Goal: Communication & Community: Answer question/provide support

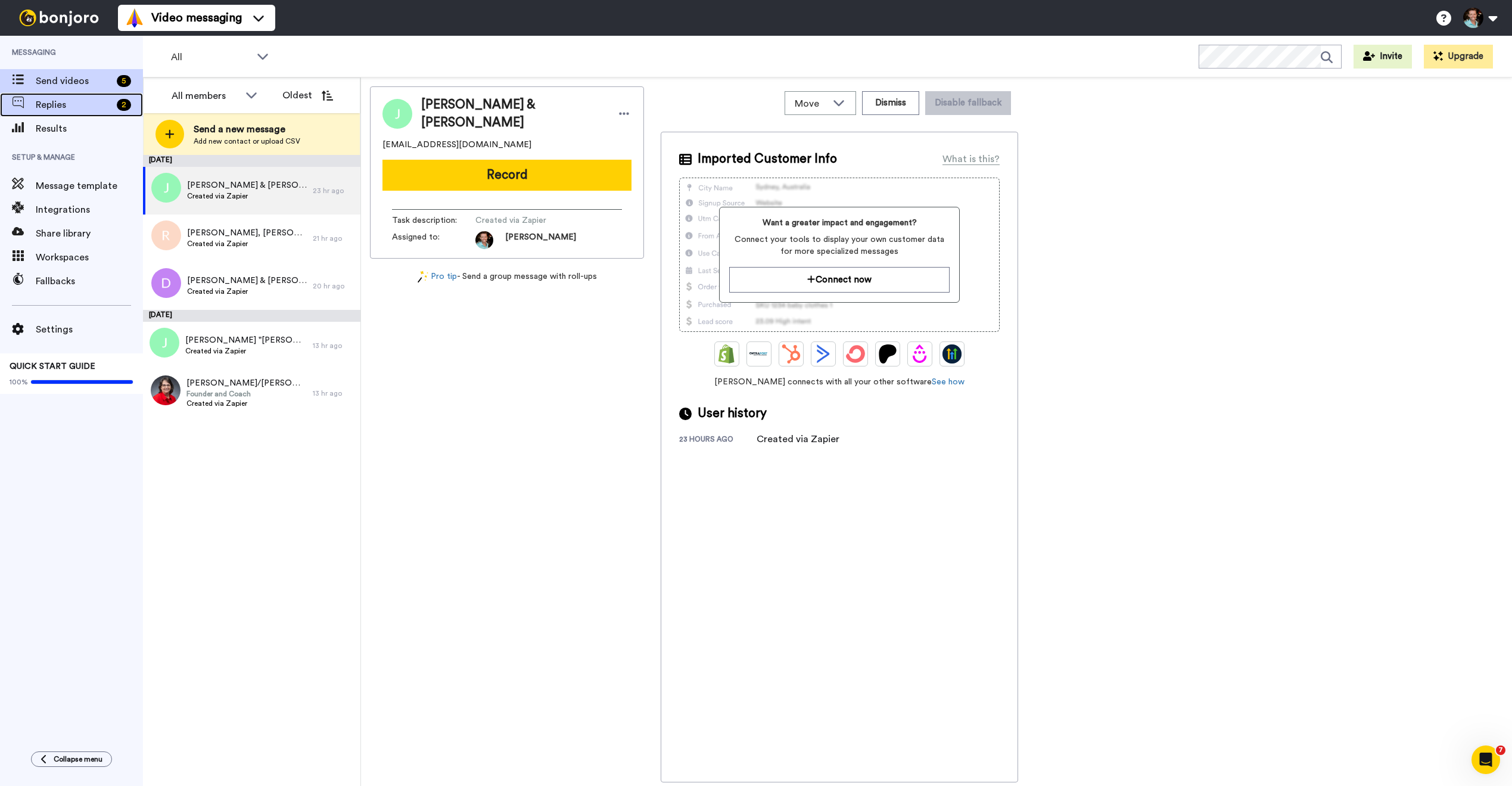
click at [91, 106] on span "Replies" at bounding box center [73, 104] width 76 height 14
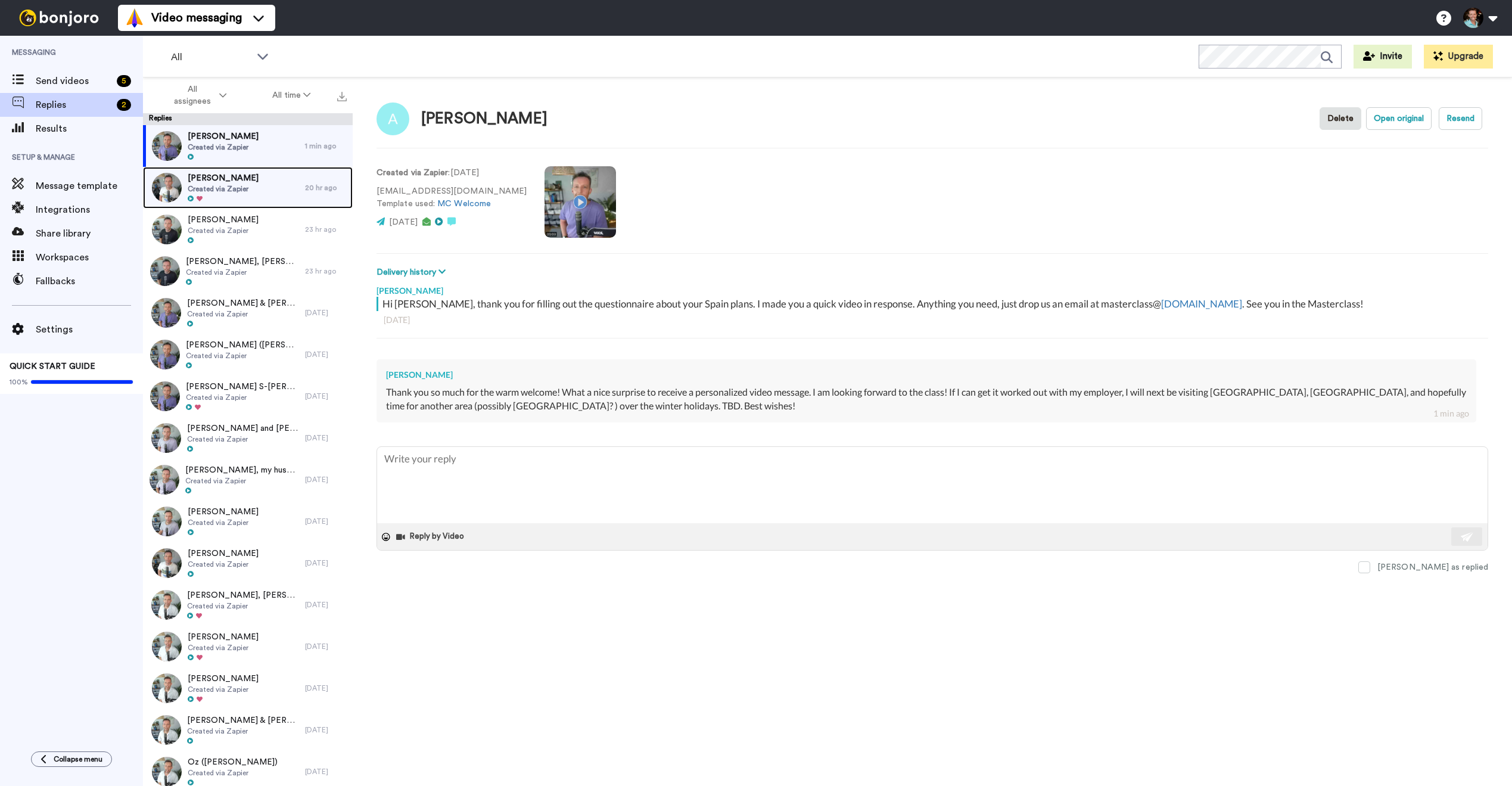
click at [254, 184] on div "[PERSON_NAME] Created via Zapier" at bounding box center [223, 188] width 162 height 41
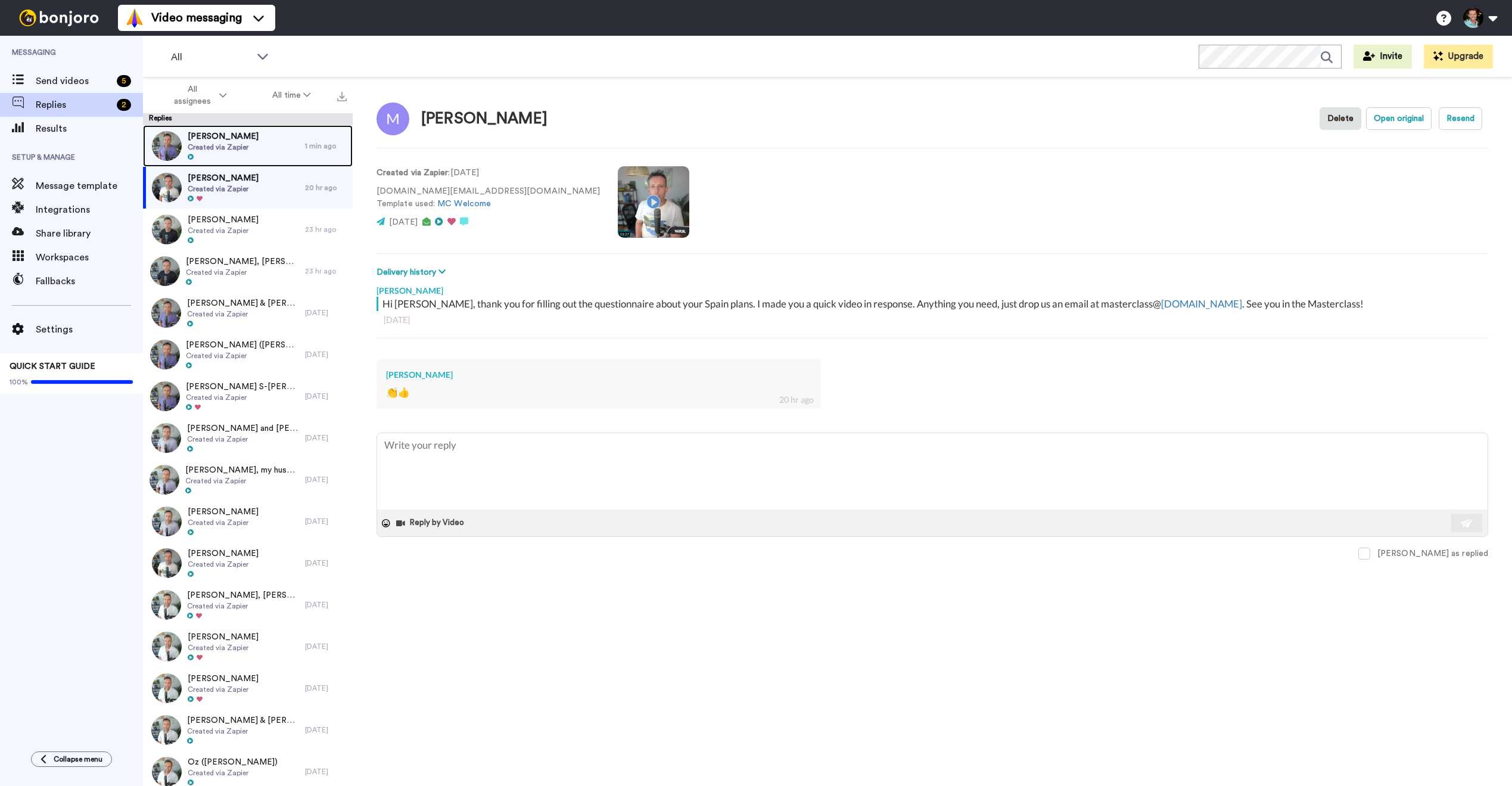
click at [268, 152] on div "[PERSON_NAME] Created via Zapier" at bounding box center [223, 146] width 162 height 41
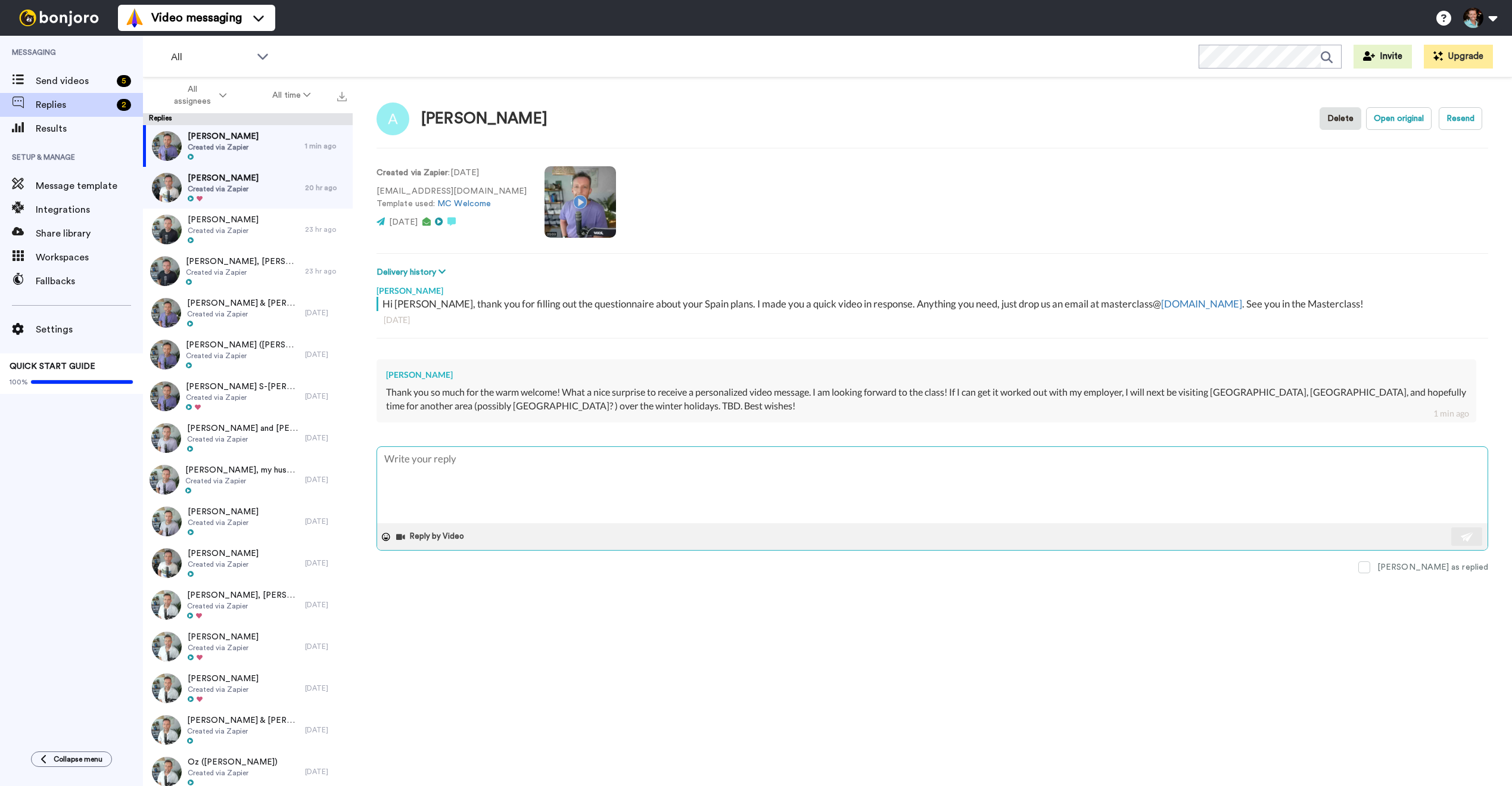
click at [751, 458] on textarea at bounding box center [932, 484] width 1111 height 76
type textarea "x"
type textarea "F"
type textarea "x"
type textarea "Fa"
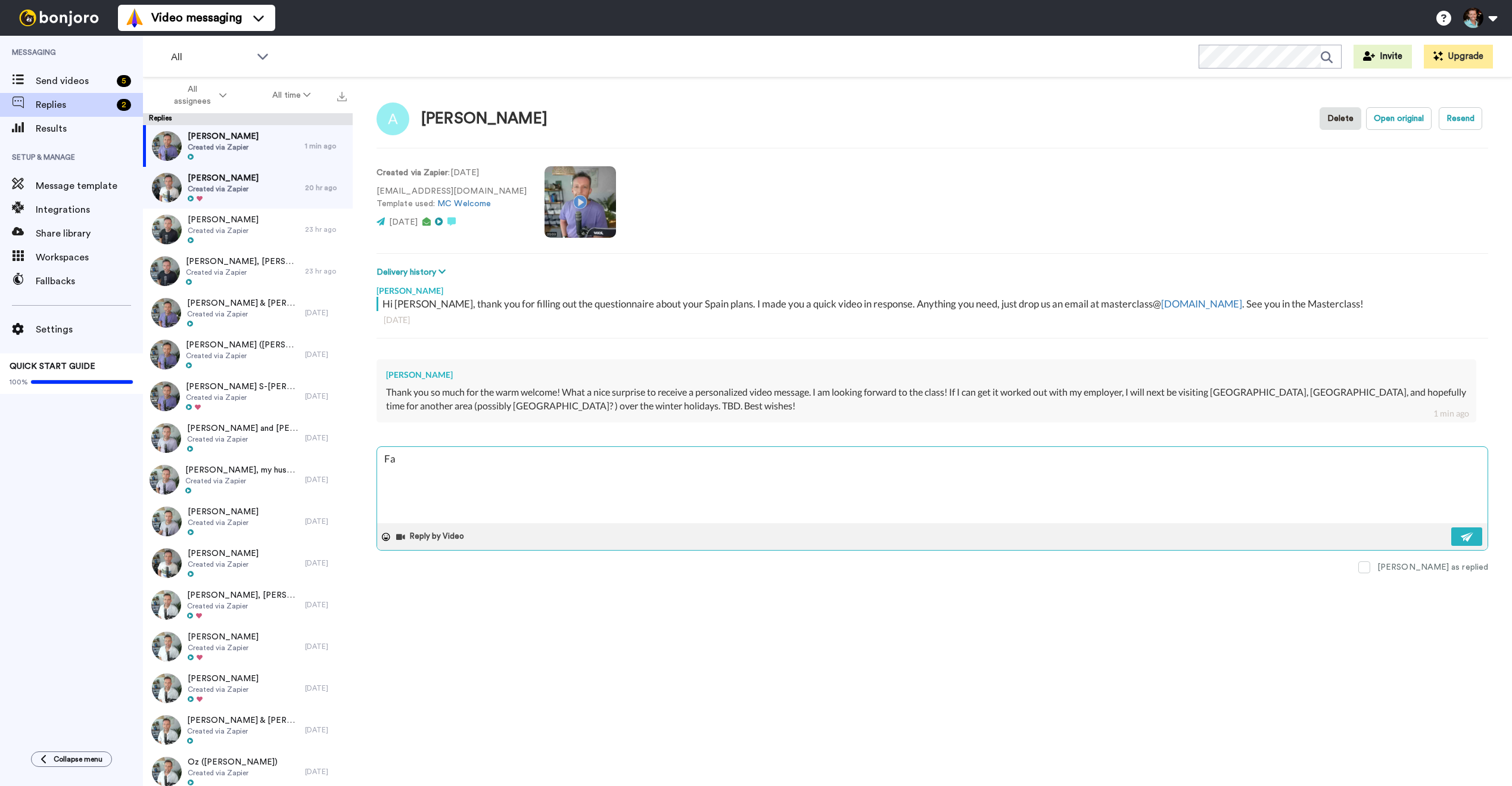
type textarea "x"
type textarea "Fan"
type textarea "x"
type textarea "Fanta"
type textarea "x"
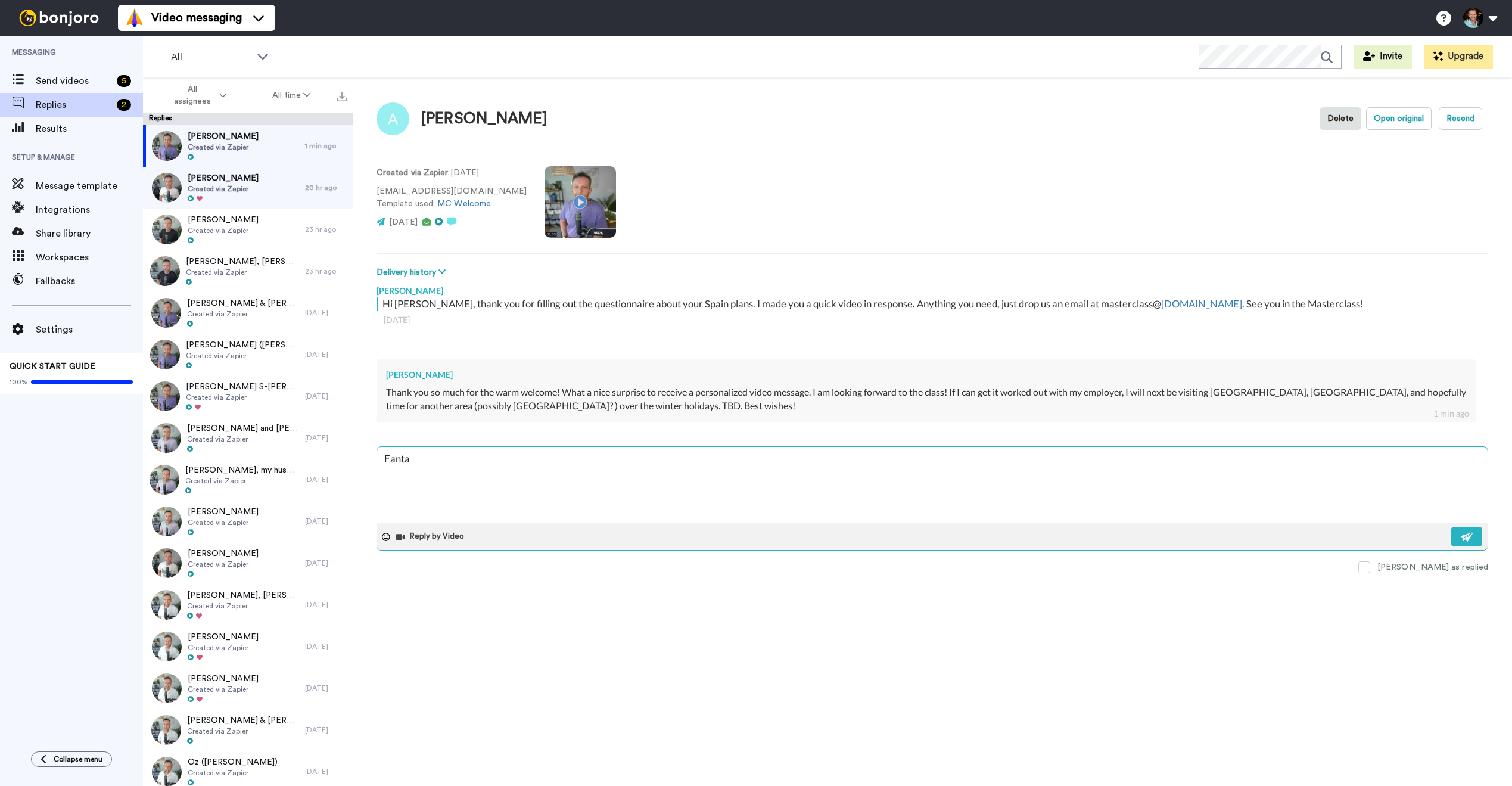
type textarea "Fantas"
type textarea "x"
type textarea "Fantast"
type textarea "x"
type textarea "Fantasti"
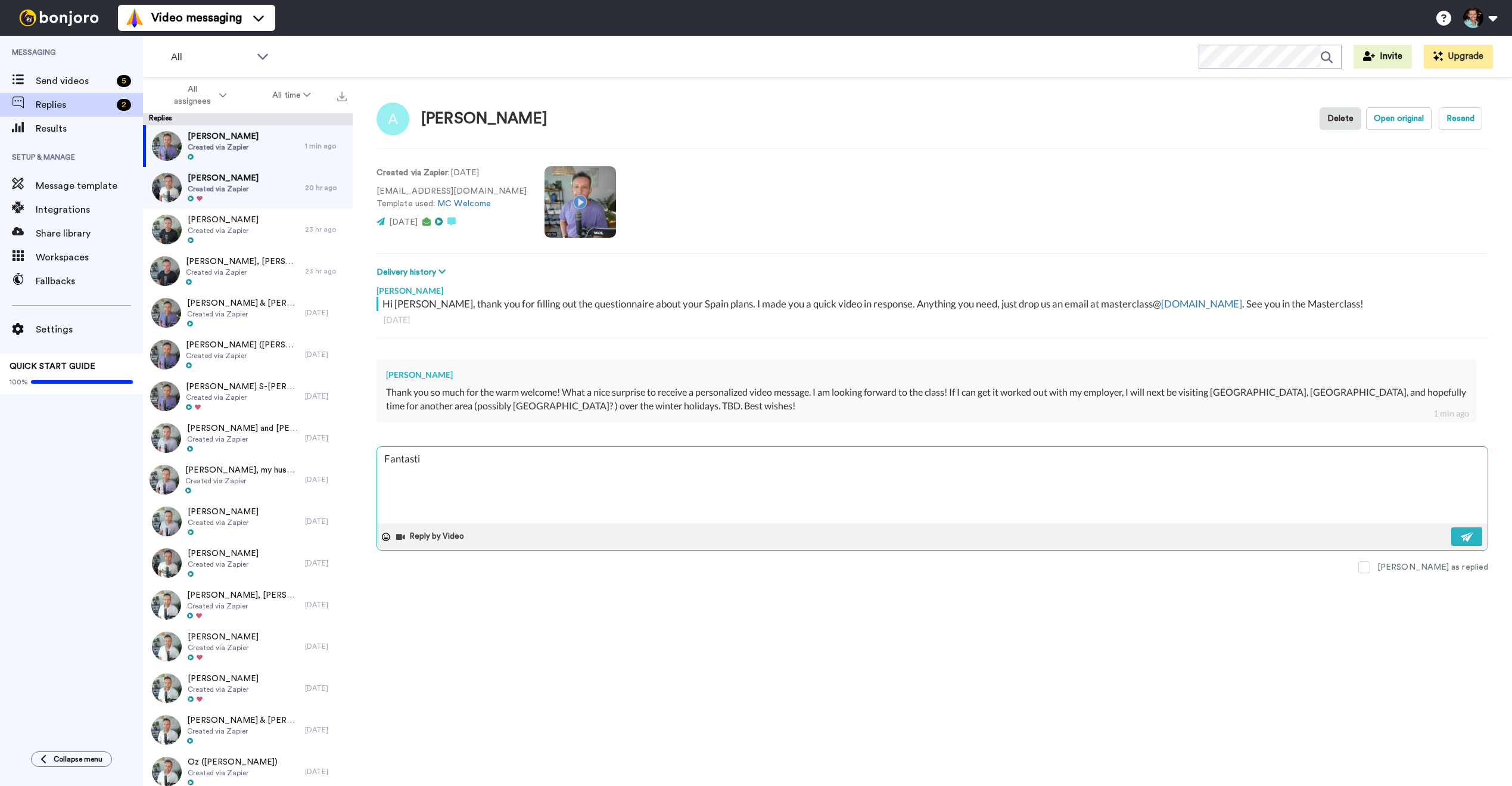
type textarea "x"
type textarea "Fantastic"
type textarea "x"
type textarea "Fantastic!"
type textarea "x"
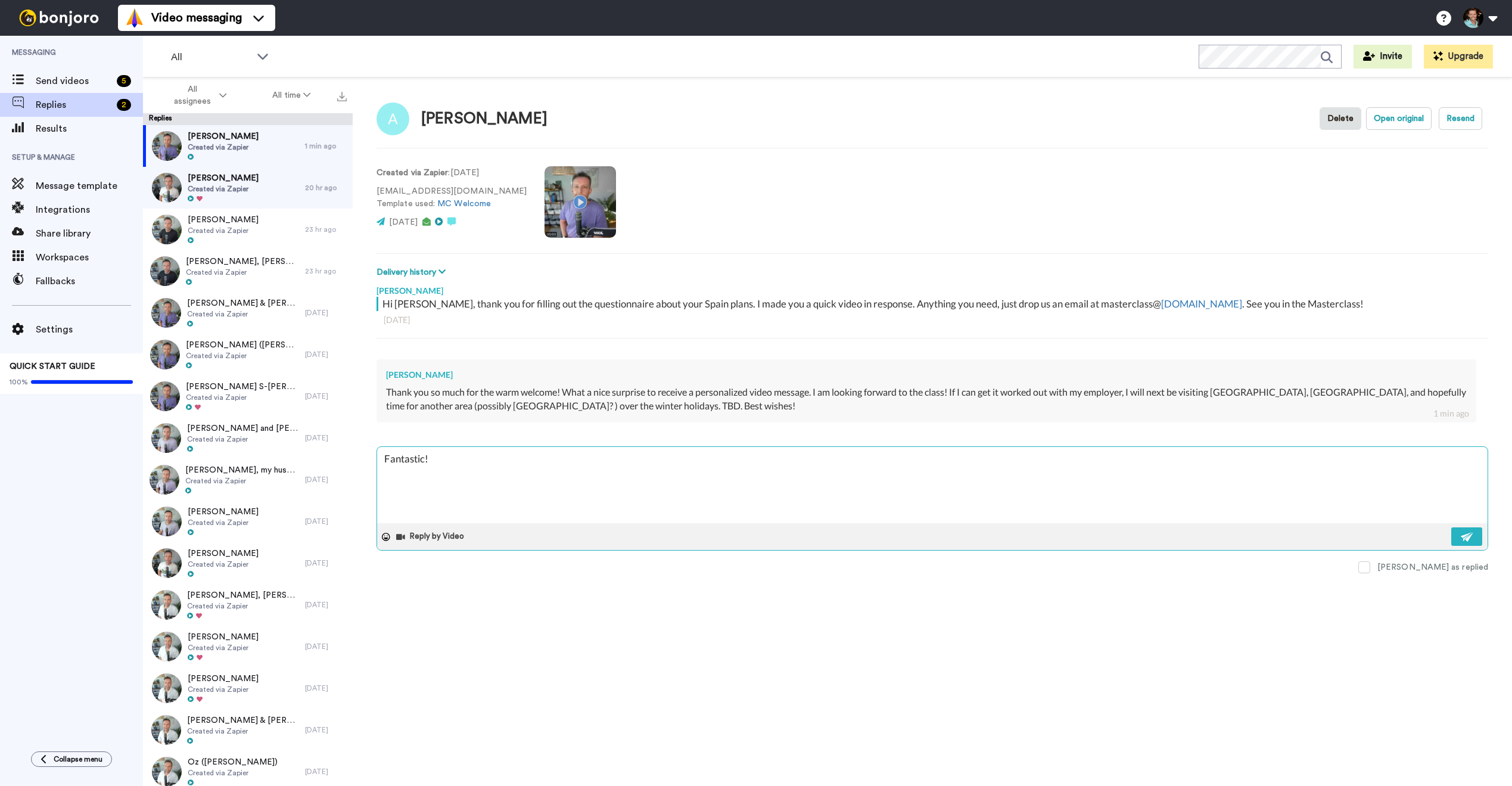
type textarea "Fantastic!"
type textarea "x"
type textarea "Fantastic! H"
type textarea "x"
type textarea "Fantastic! Ho"
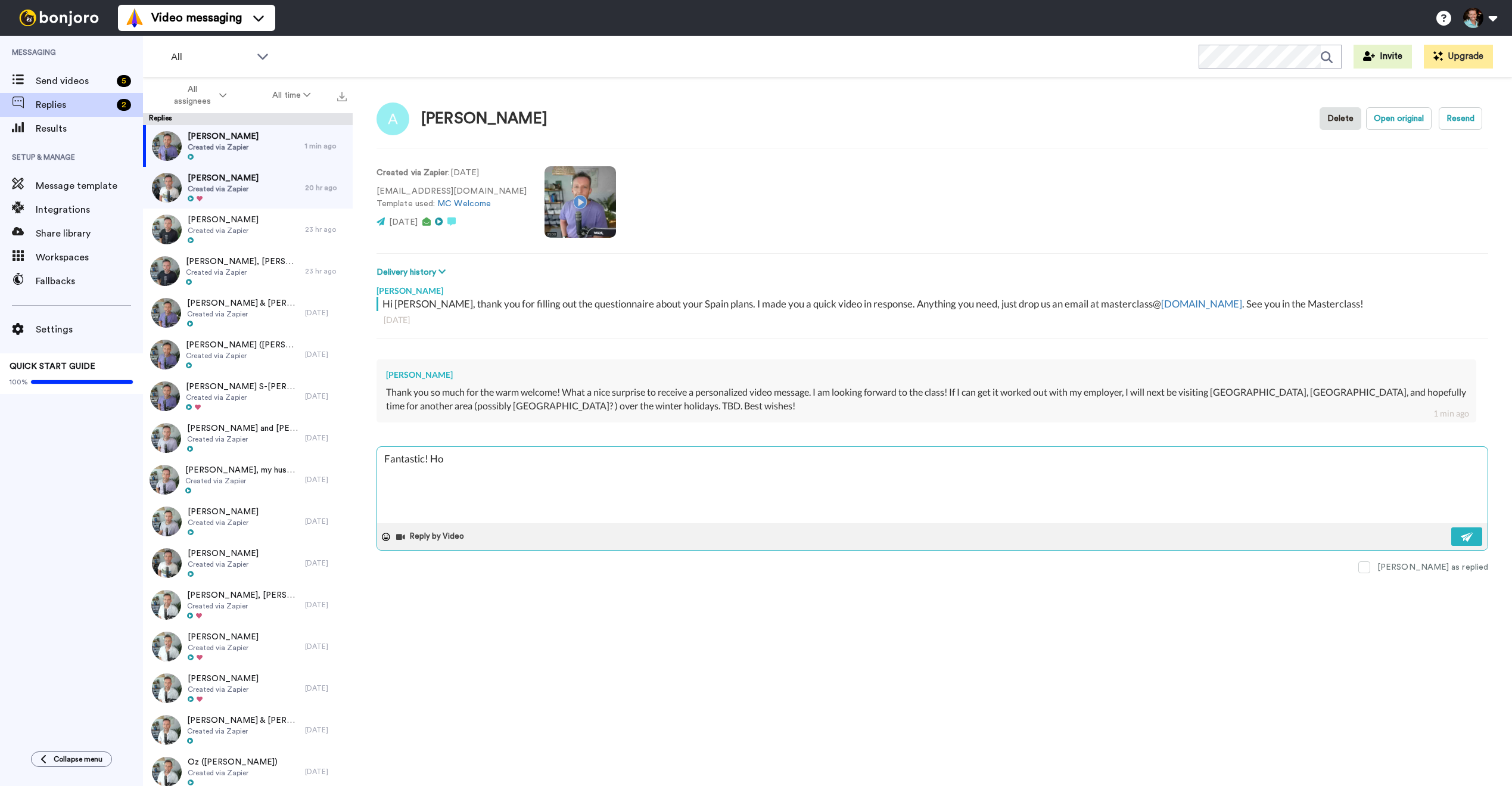
type textarea "x"
type textarea "Fantastic! Hop"
type textarea "x"
type textarea "Fantastic! Hope"
type textarea "x"
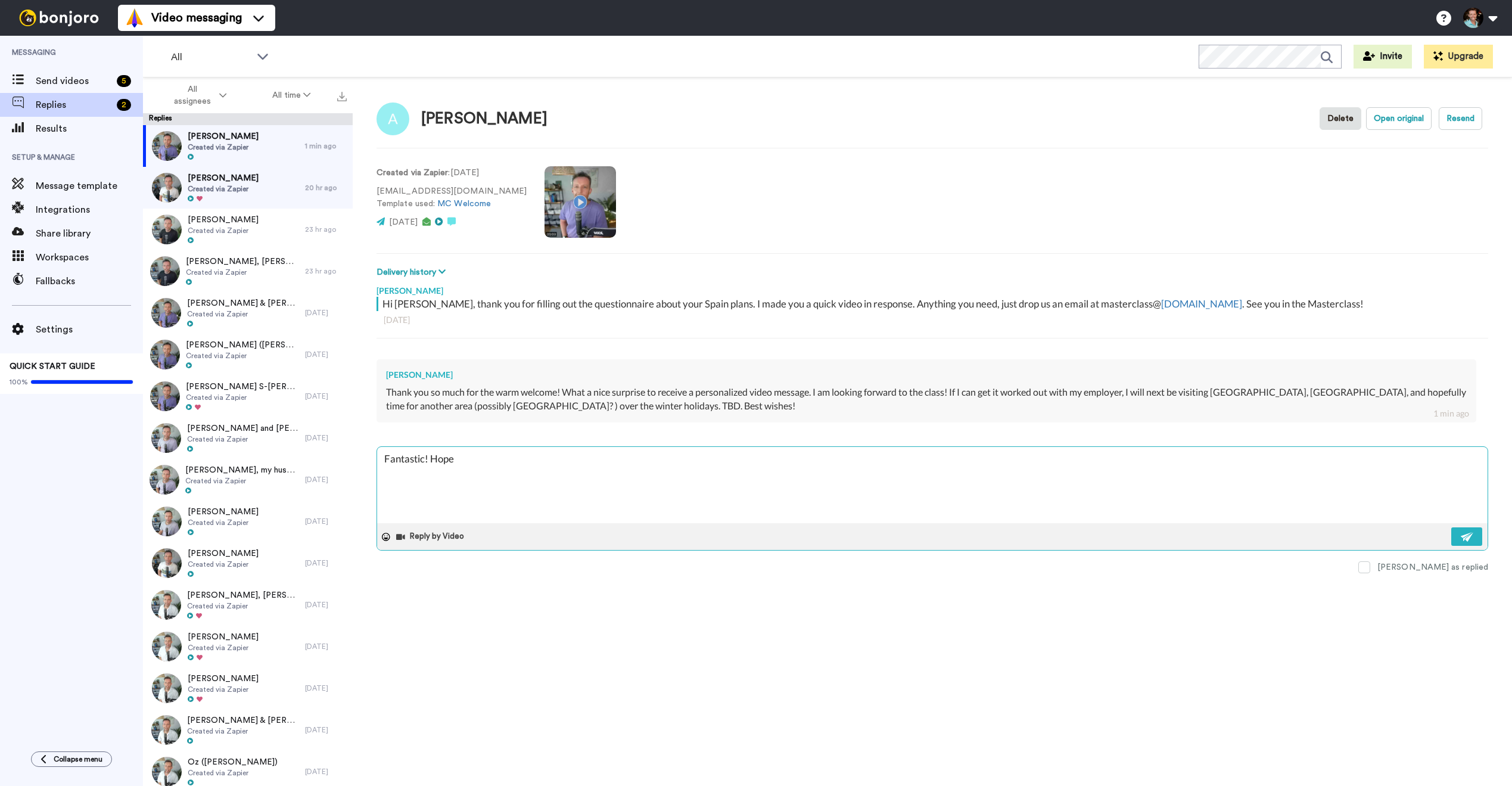
type textarea "Fantastic! Hopef"
type textarea "x"
type textarea "Fantastic! [GEOGRAPHIC_DATA]"
type textarea "x"
type textarea "Fantastic! Hopeful"
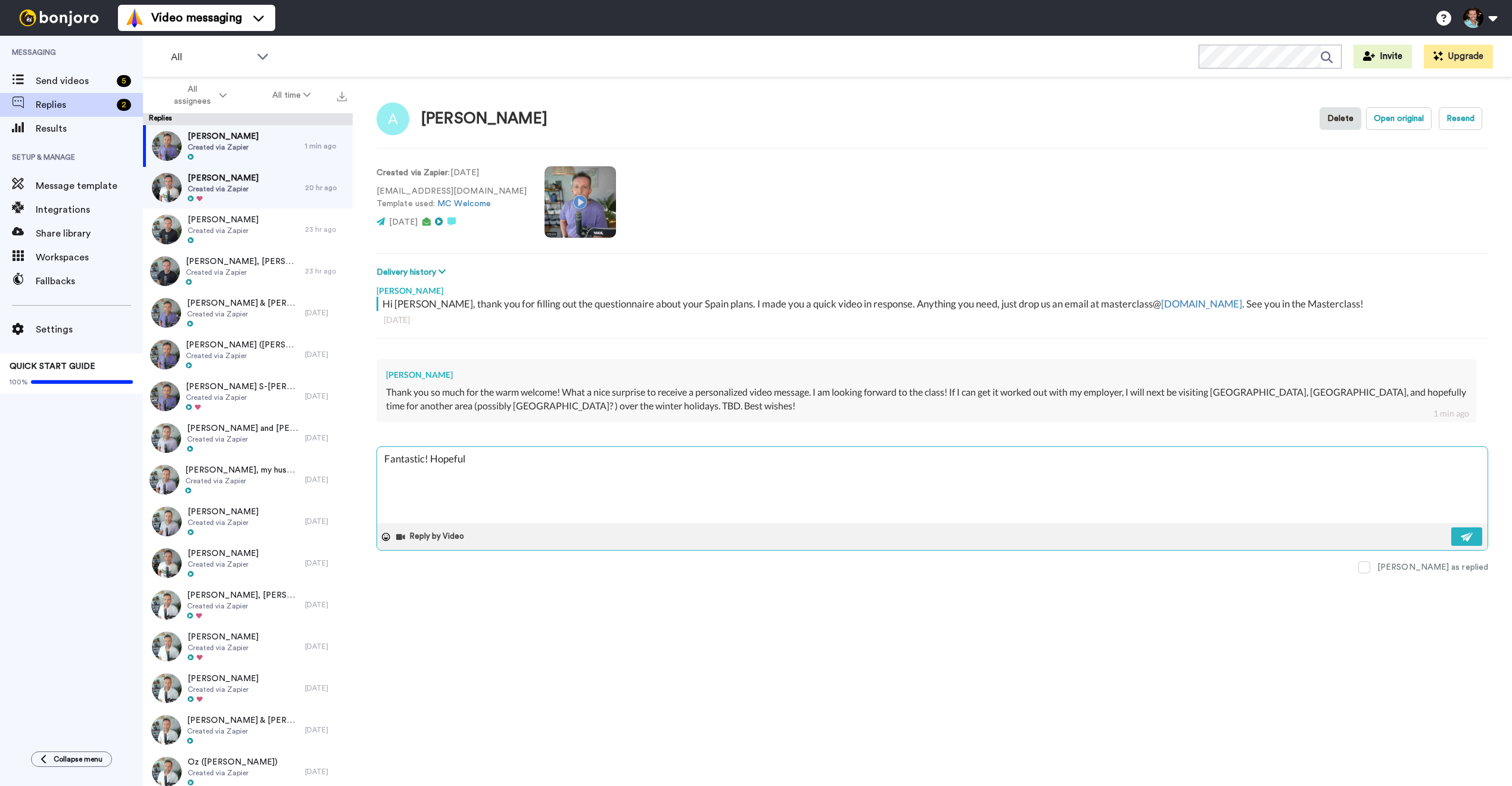
type textarea "x"
type textarea "Fantastic! Hopefull"
type textarea "x"
type textarea "Fantastic! Hopefully"
type textarea "x"
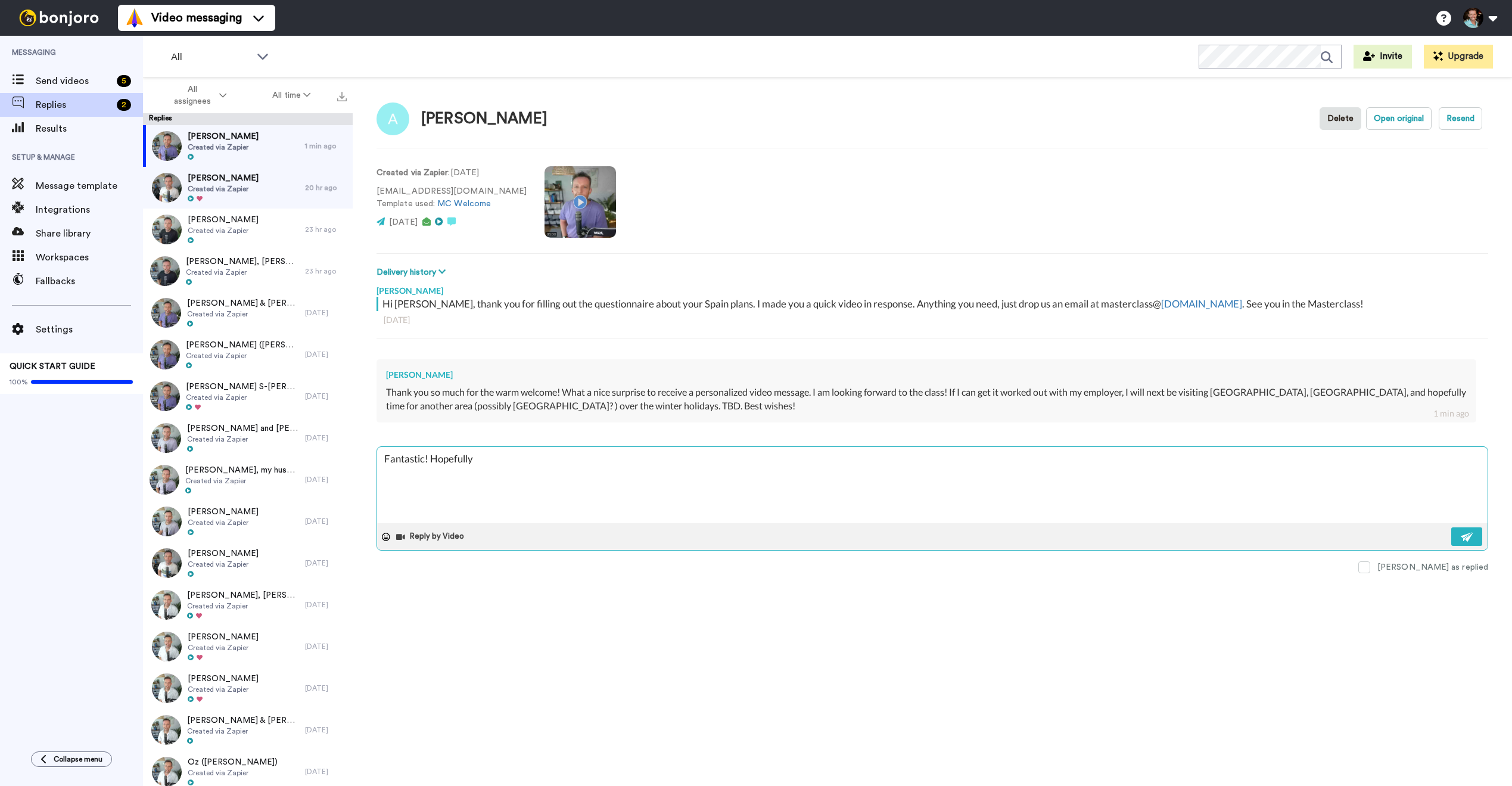
type textarea "Fantastic! Hopefully"
type textarea "x"
type textarea "Fantastic! Hopefully yo"
type textarea "x"
type textarea "Fantastic! Hopefully you"
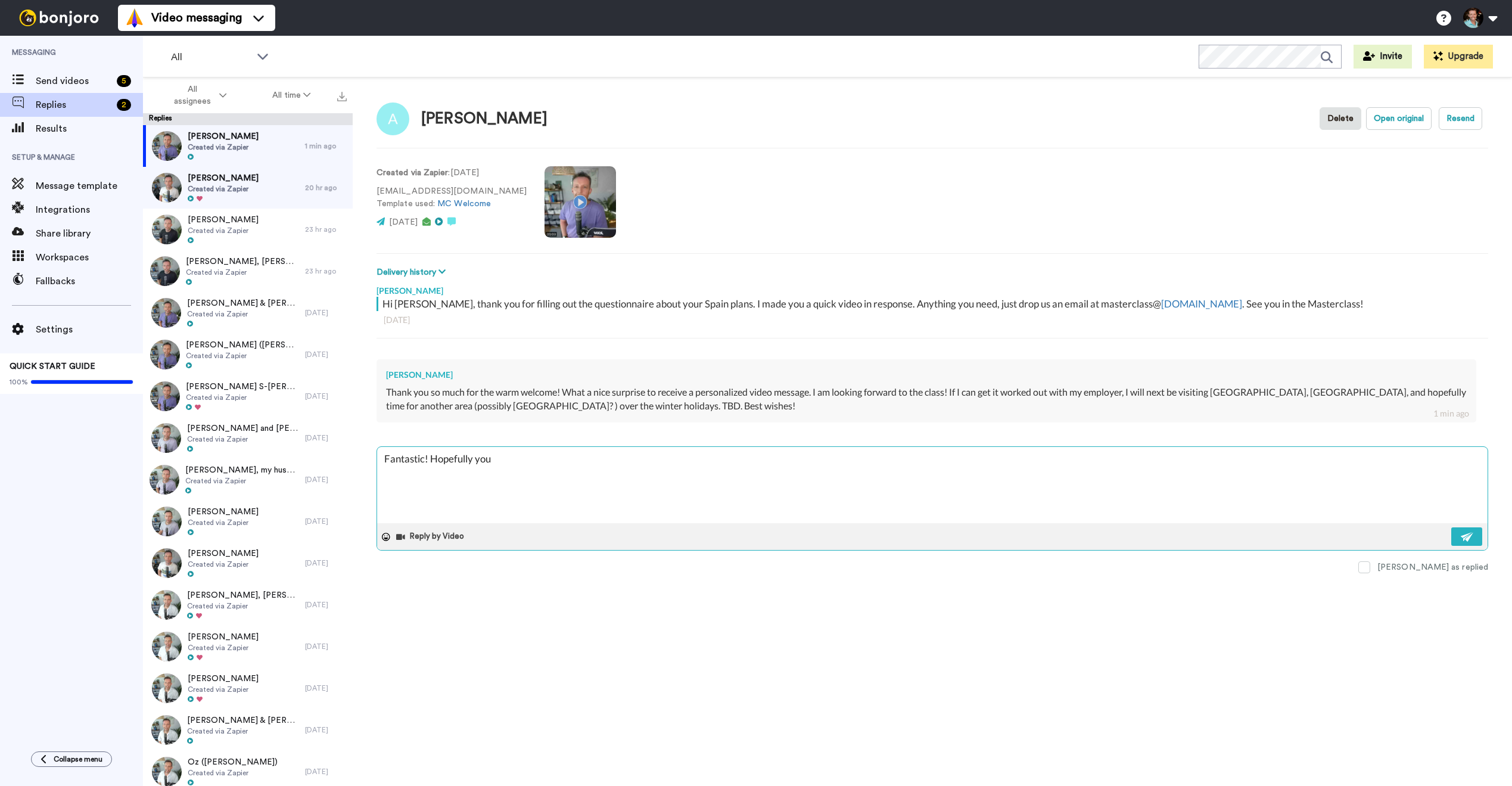
type textarea "x"
type textarea "Fantastic! Hopefully you c"
type textarea "x"
type textarea "Fantastic! Hopefully you can"
type textarea "x"
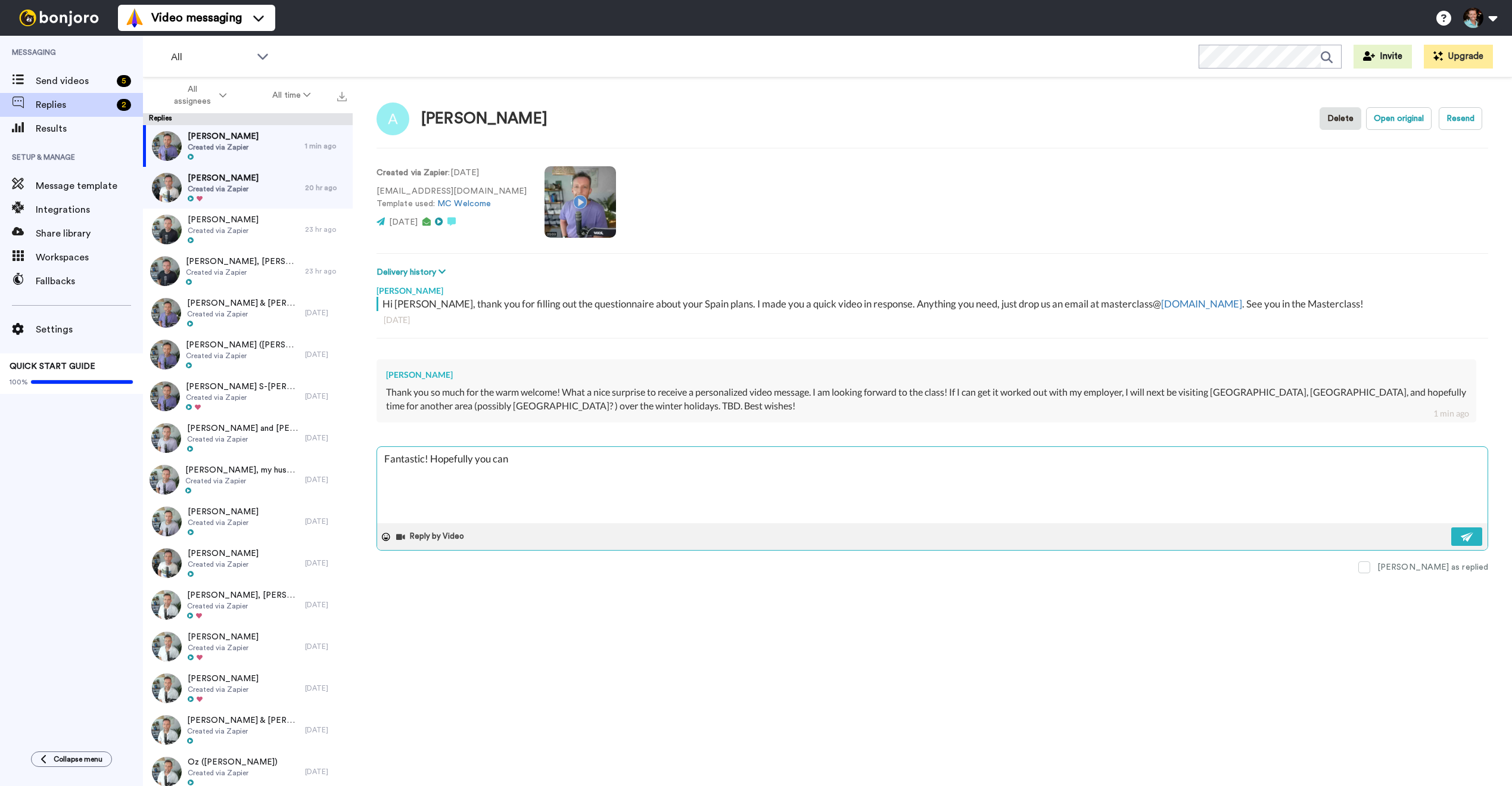
type textarea "Fantastic! Hopefully you can"
type textarea "x"
type textarea "Fantastic! Hopefully you can g"
type textarea "x"
type textarea "Fantastic! Hopefully you can ge"
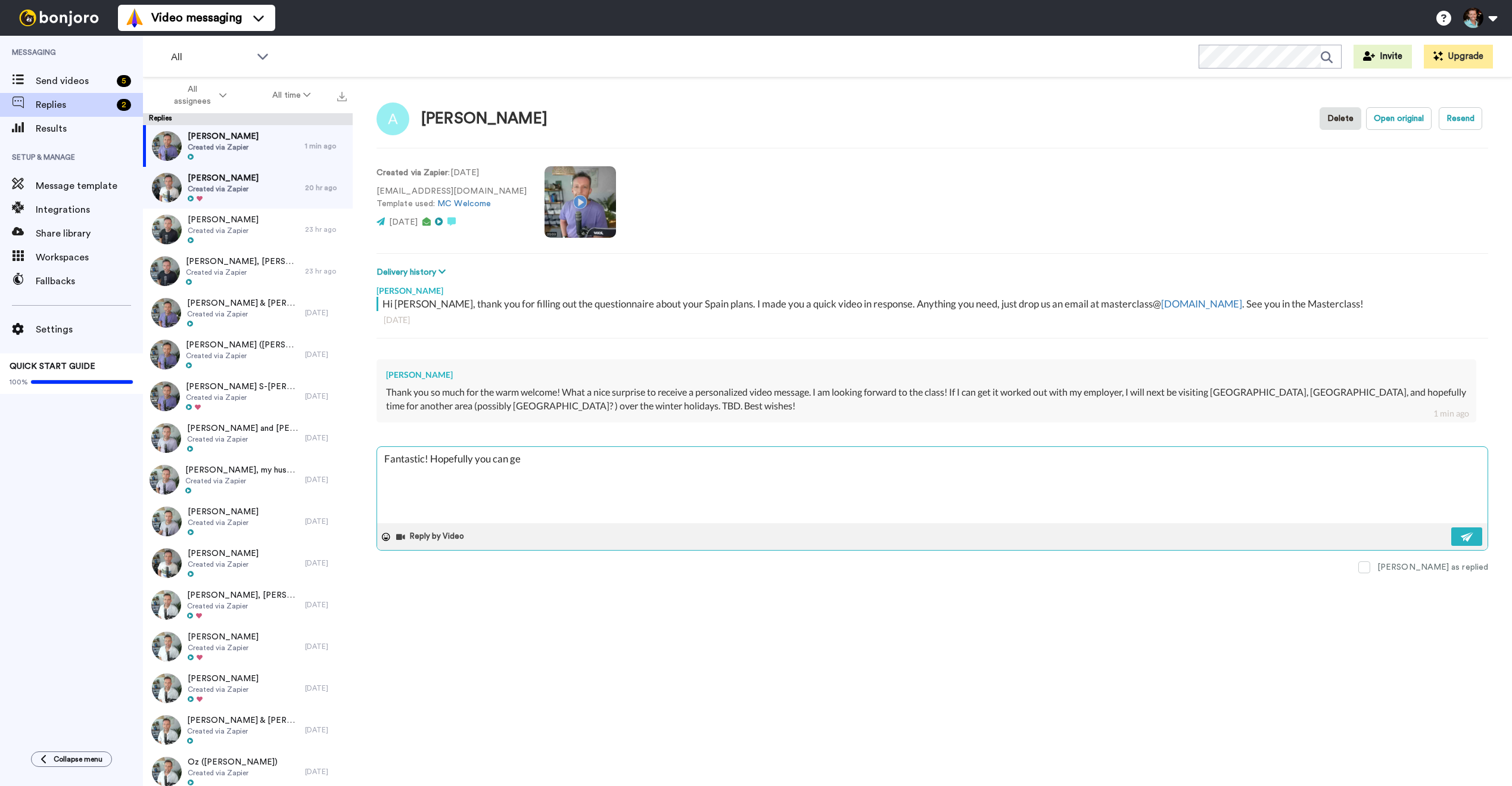
type textarea "x"
type textarea "Fantastic! Hopefully you can get"
type textarea "x"
type textarea "Fantastic! Hopefully you can get i"
type textarea "x"
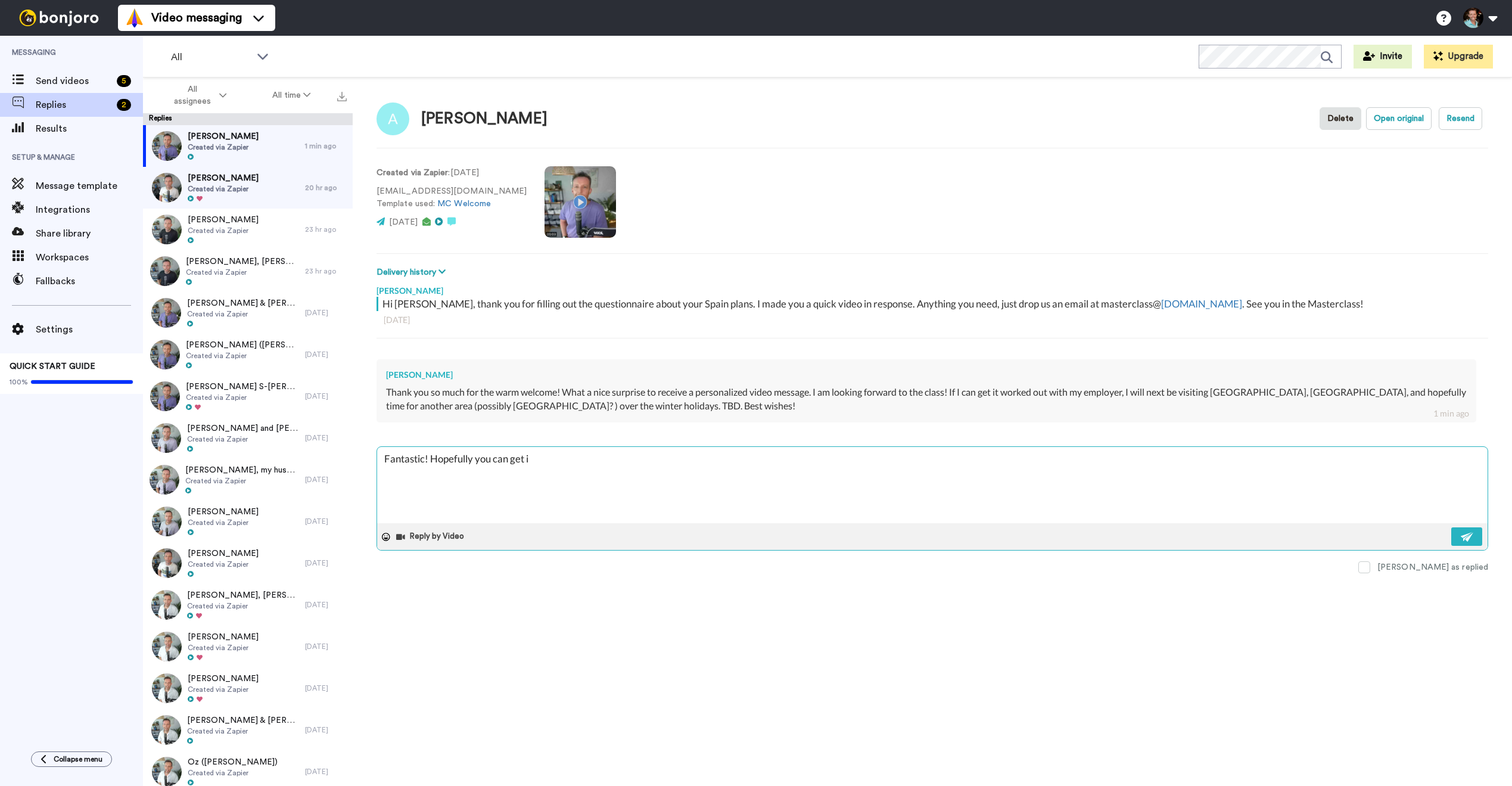
type textarea "Fantastic! Hopefully you can get it"
type textarea "x"
type textarea "Fantastic! Hopefully you can get it"
type textarea "x"
type textarea "Fantastic! Hopefully you can get it f"
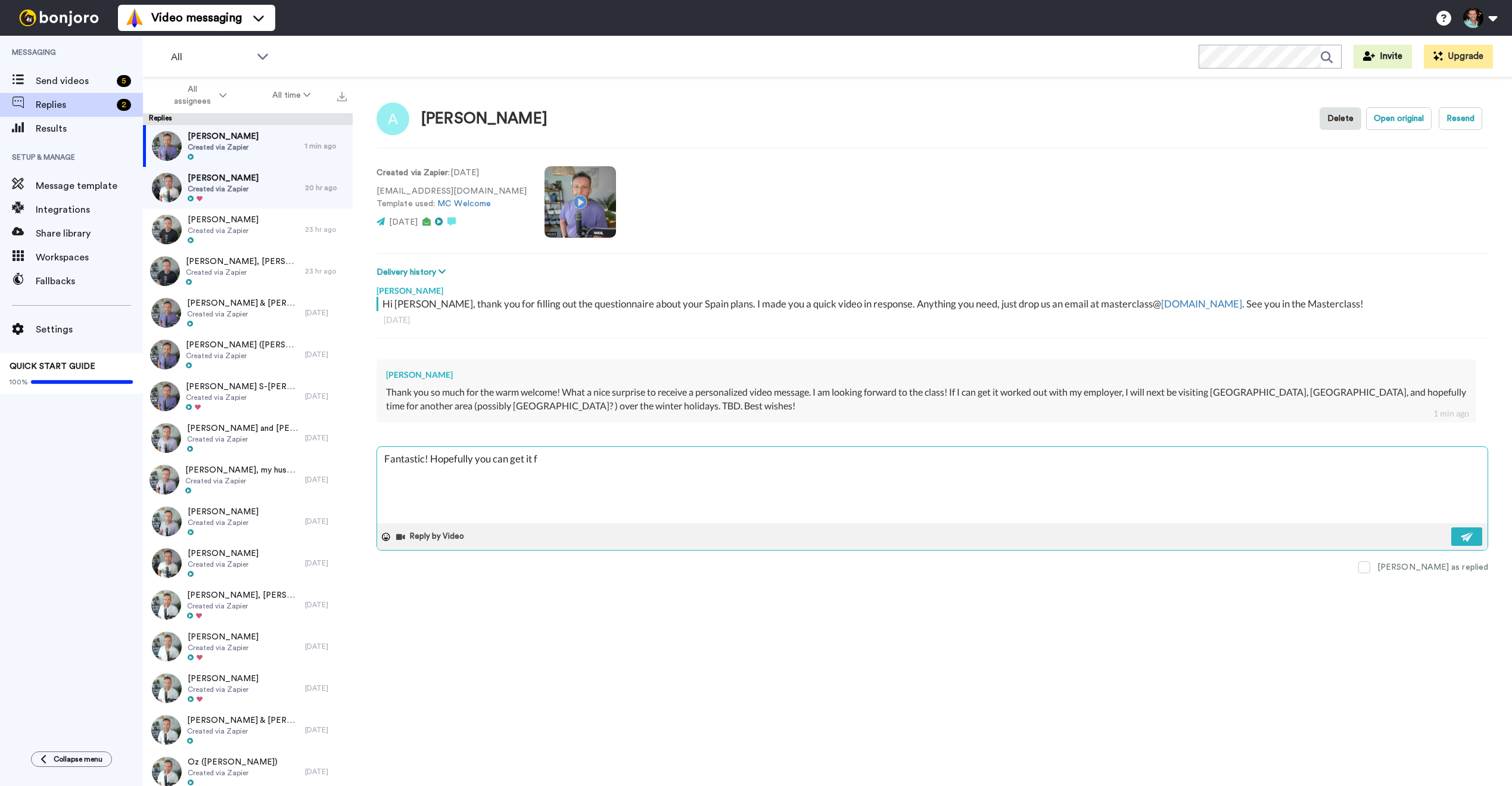
type textarea "x"
type textarea "Fantastic! Hopefully you can get it fi"
type textarea "x"
type textarea "Fantastic! Hopefully you can get it fig"
type textarea "x"
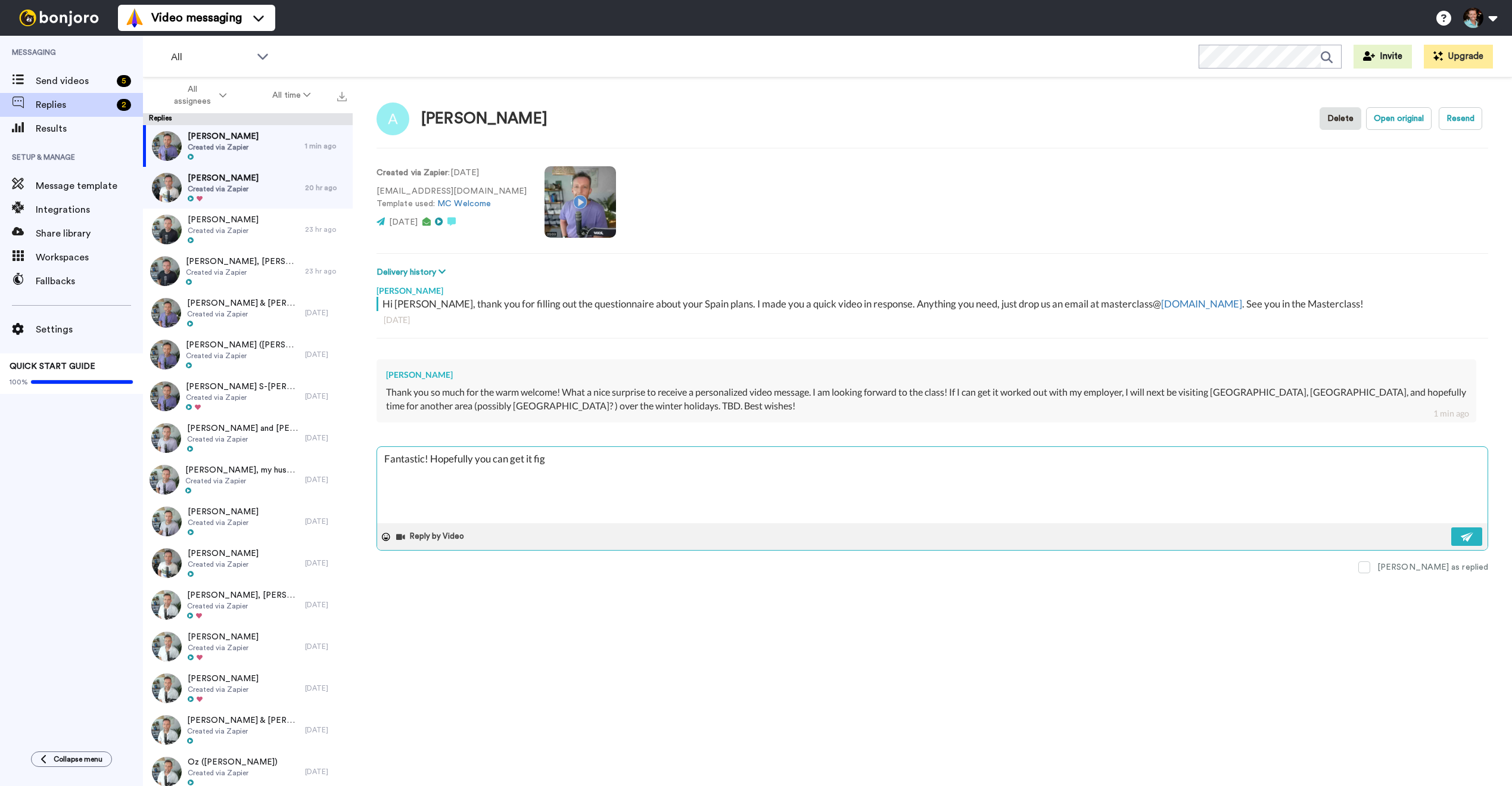
type textarea "Fantastic! Hopefully you can get it figu"
type textarea "x"
type textarea "Fantastic! Hopefully you can get it figur"
type textarea "x"
type textarea "Fantastic! Hopefully you can get it figure"
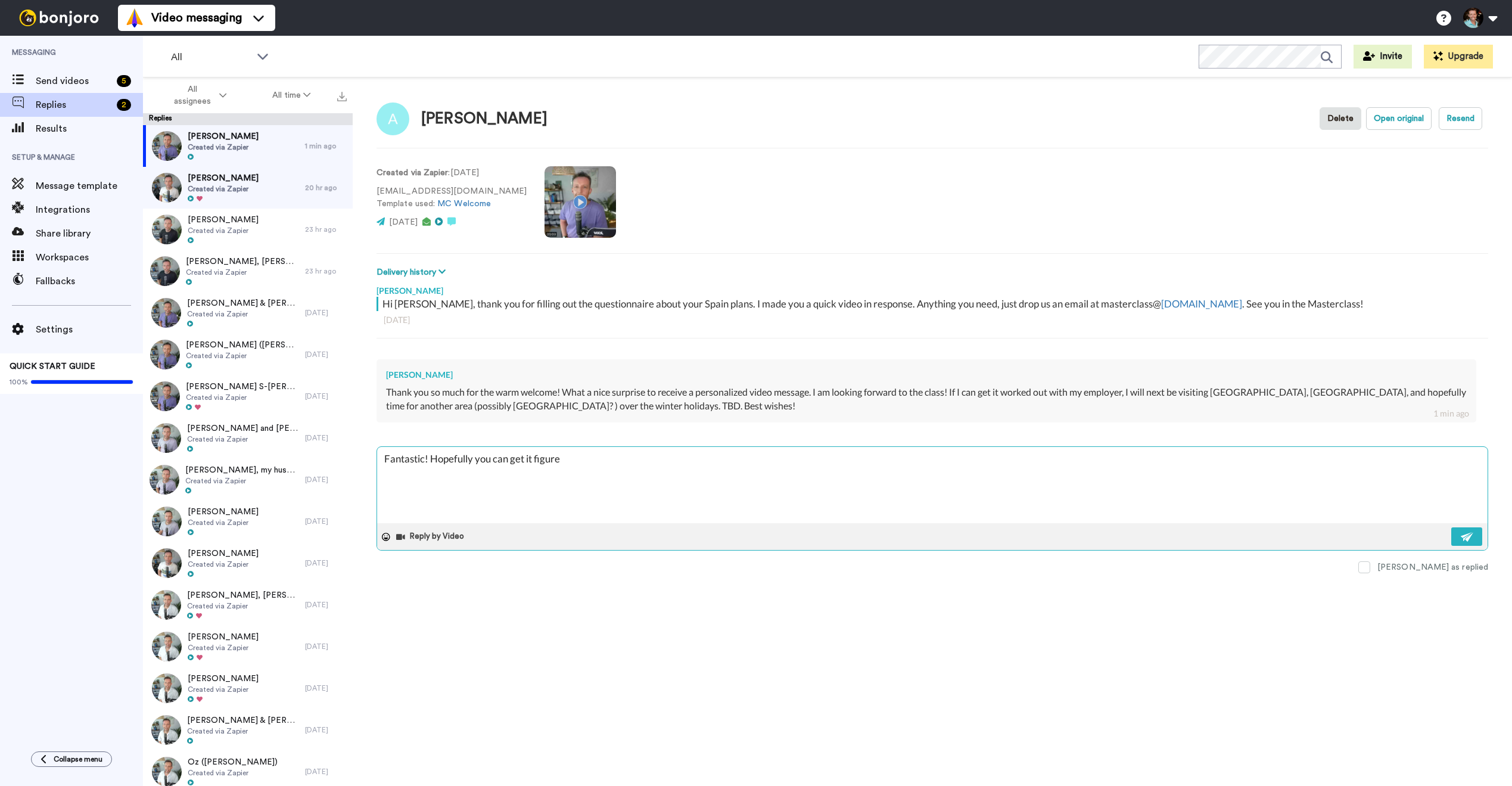
type textarea "x"
type textarea "Fantastic! Hopefully you can get it figured"
type textarea "x"
type textarea "Fantastic! Hopefully you can get it figured o"
type textarea "x"
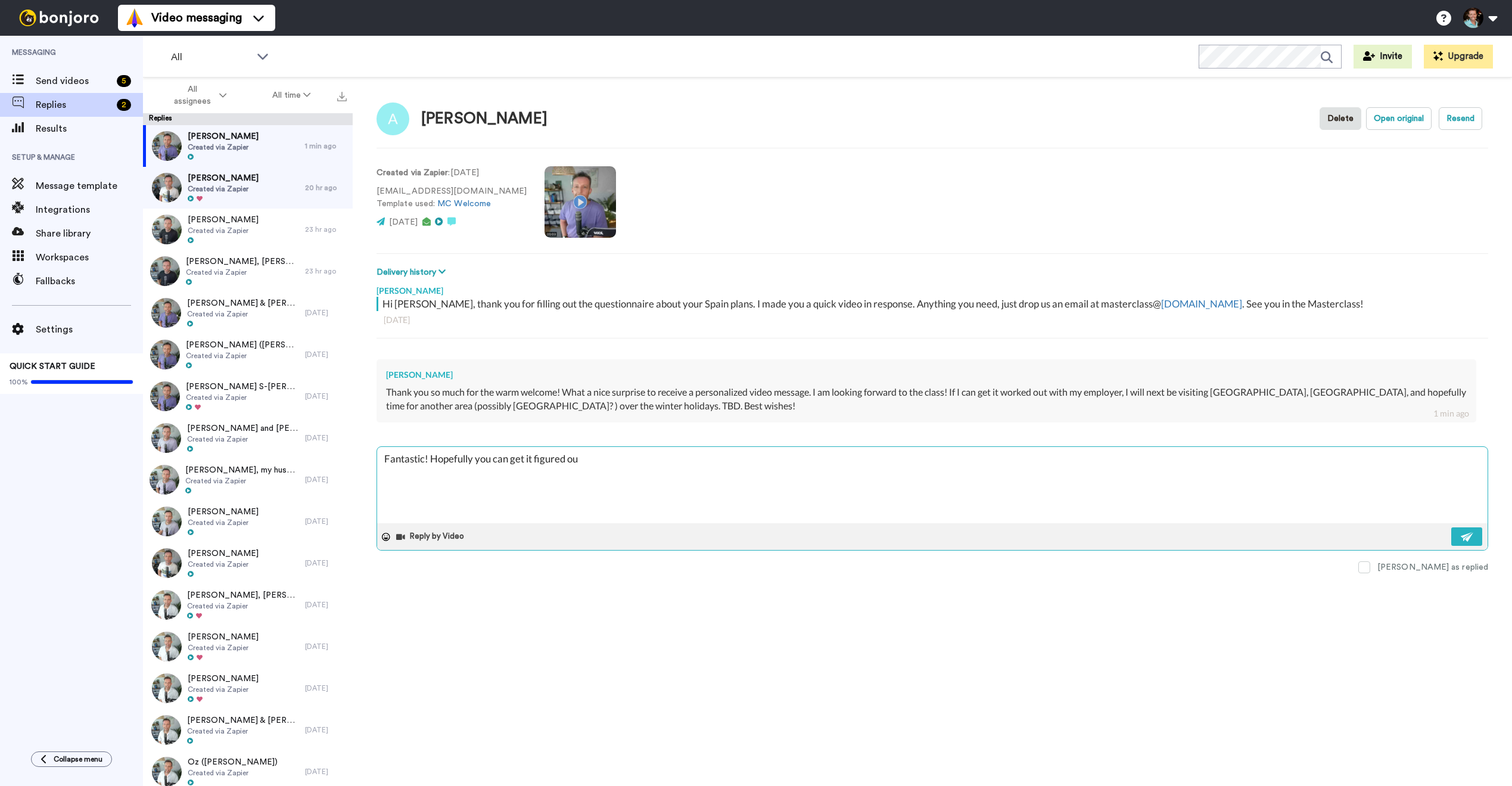
type textarea "Fantastic! Hopefully you can get it figured out"
type textarea "x"
type textarea "Fantastic! Hopefully you can get it figured out"
type textarea "x"
type textarea "Fantastic! Hopefully you can get it figured out :"
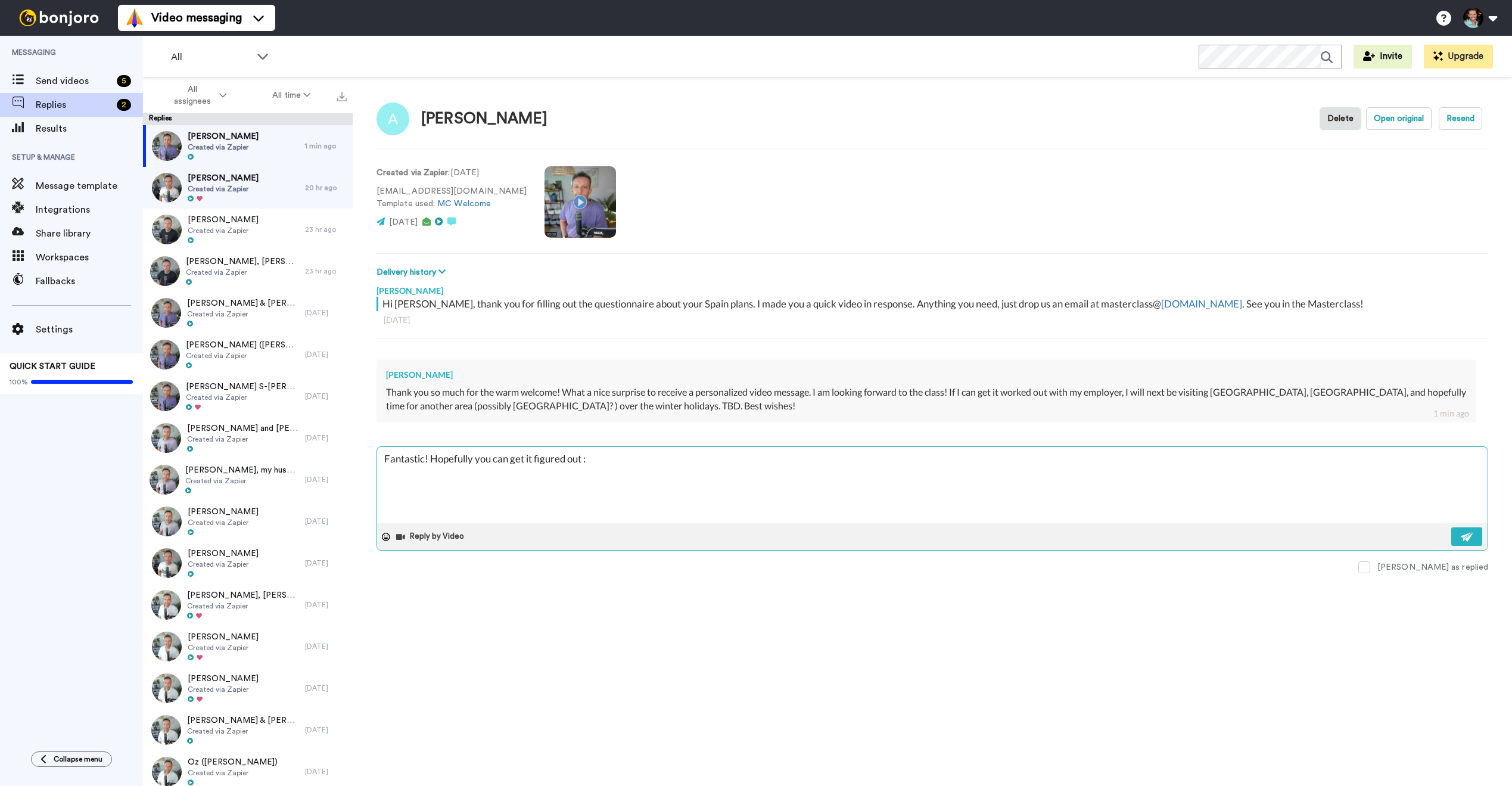
type textarea "x"
type textarea "Fantastic! Hopefully you can get it figured out :)"
click at [1472, 538] on img at bounding box center [1467, 536] width 13 height 10
type textarea "x"
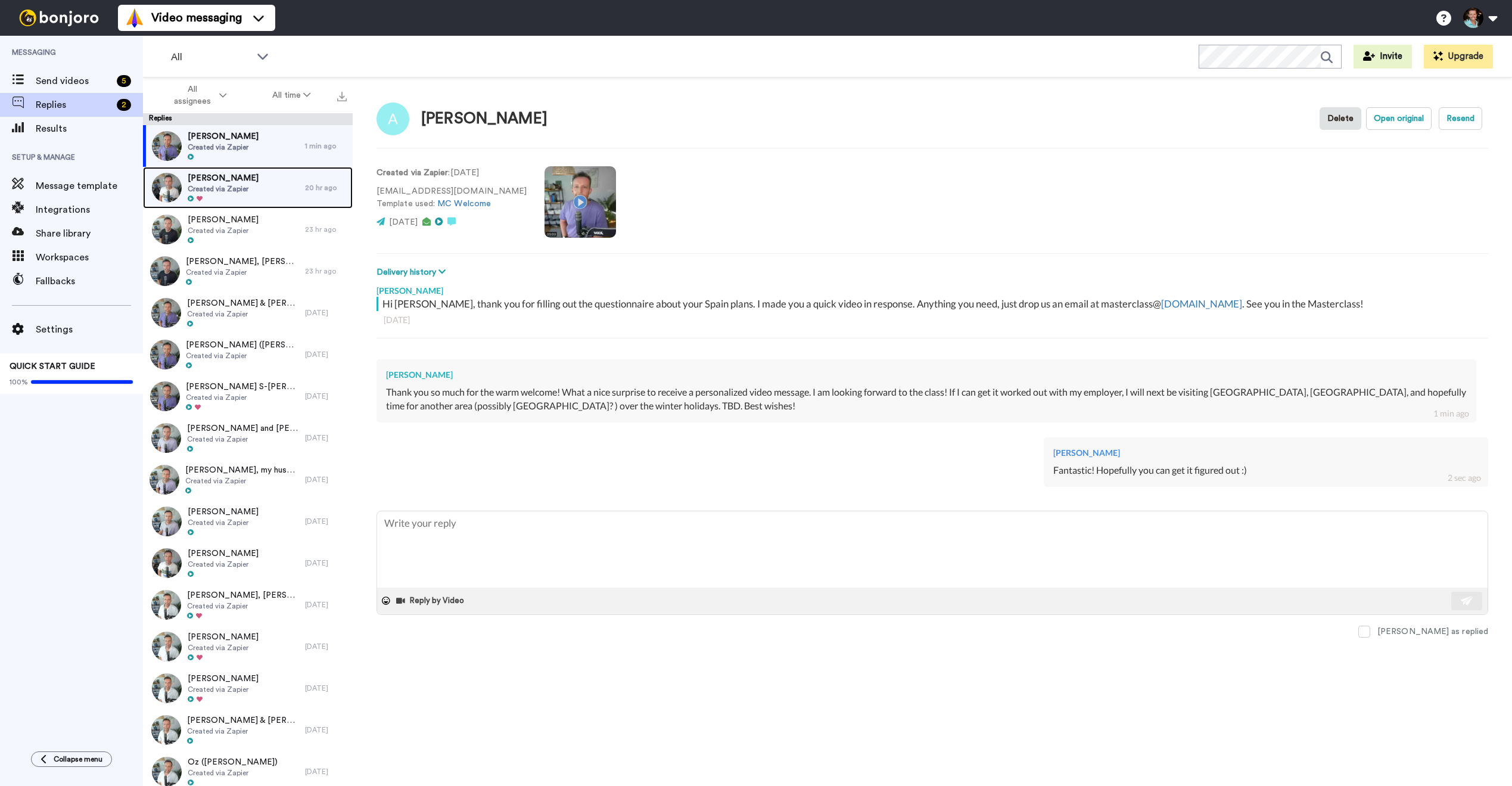
click at [248, 194] on div "[PERSON_NAME] Created via Zapier" at bounding box center [223, 188] width 71 height 31
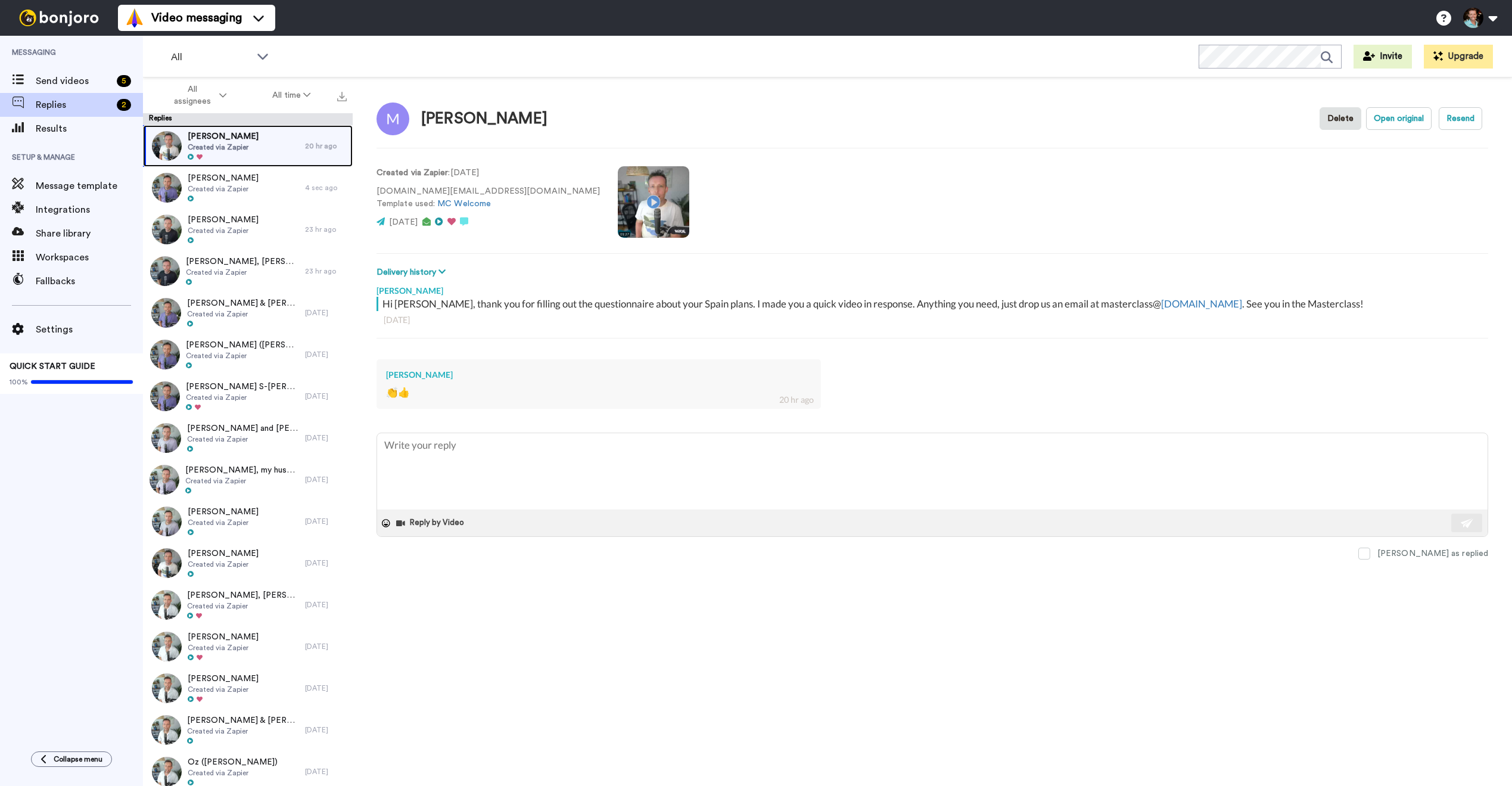
click at [273, 149] on div "[PERSON_NAME] Created via Zapier" at bounding box center [223, 146] width 162 height 41
type textarea "x"
